Goal: Go to known website: Access a specific website the user already knows

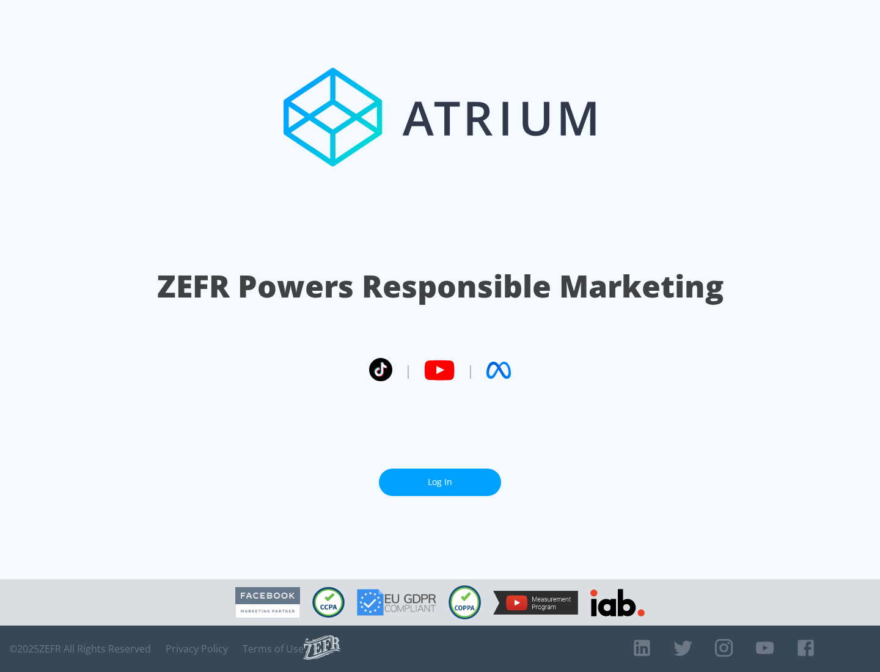
click at [440, 482] on link "Log In" at bounding box center [440, 482] width 122 height 27
